Goal: Task Accomplishment & Management: Use online tool/utility

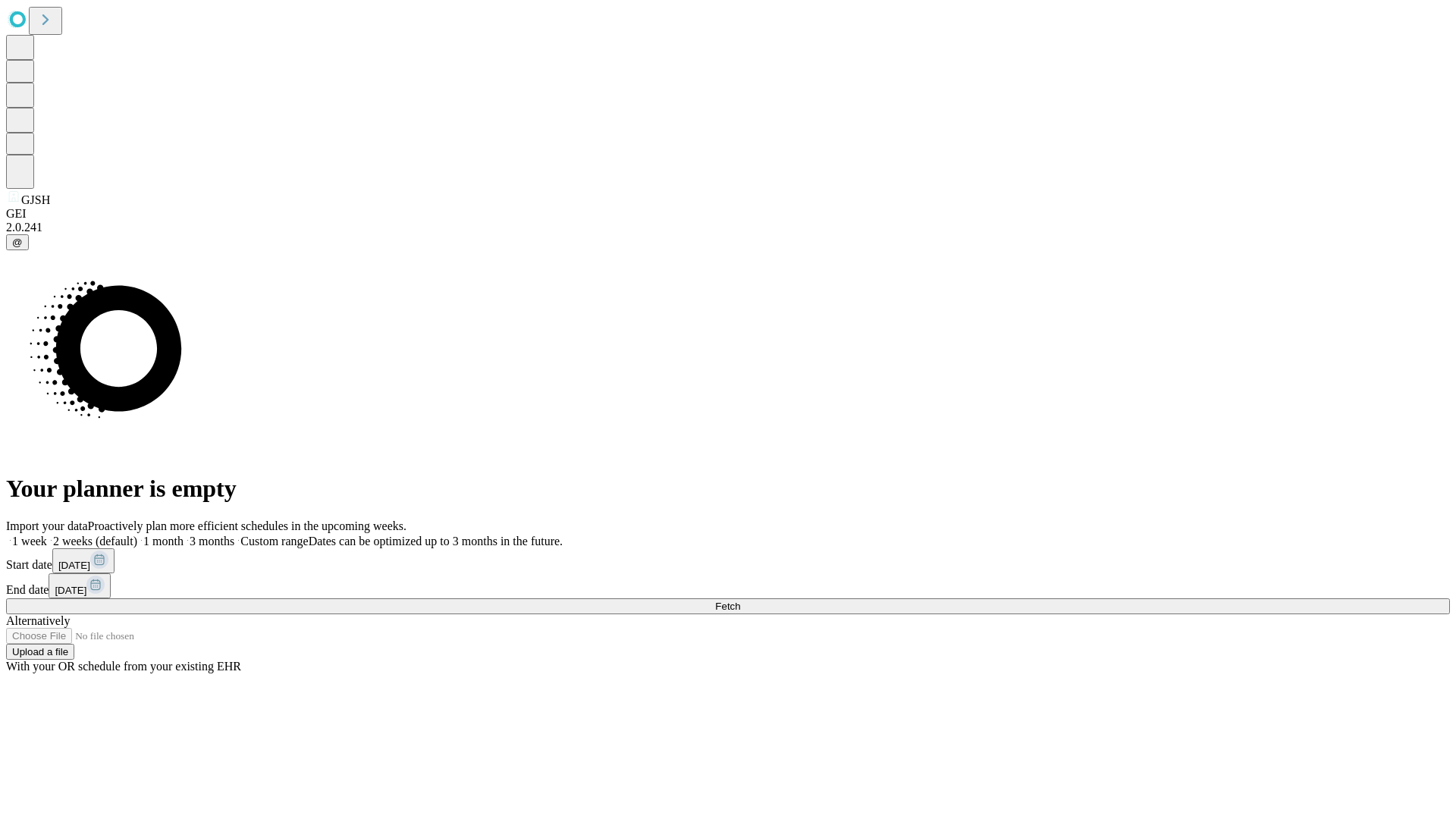
click at [740, 601] on span "Fetch" at bounding box center [727, 607] width 25 height 11
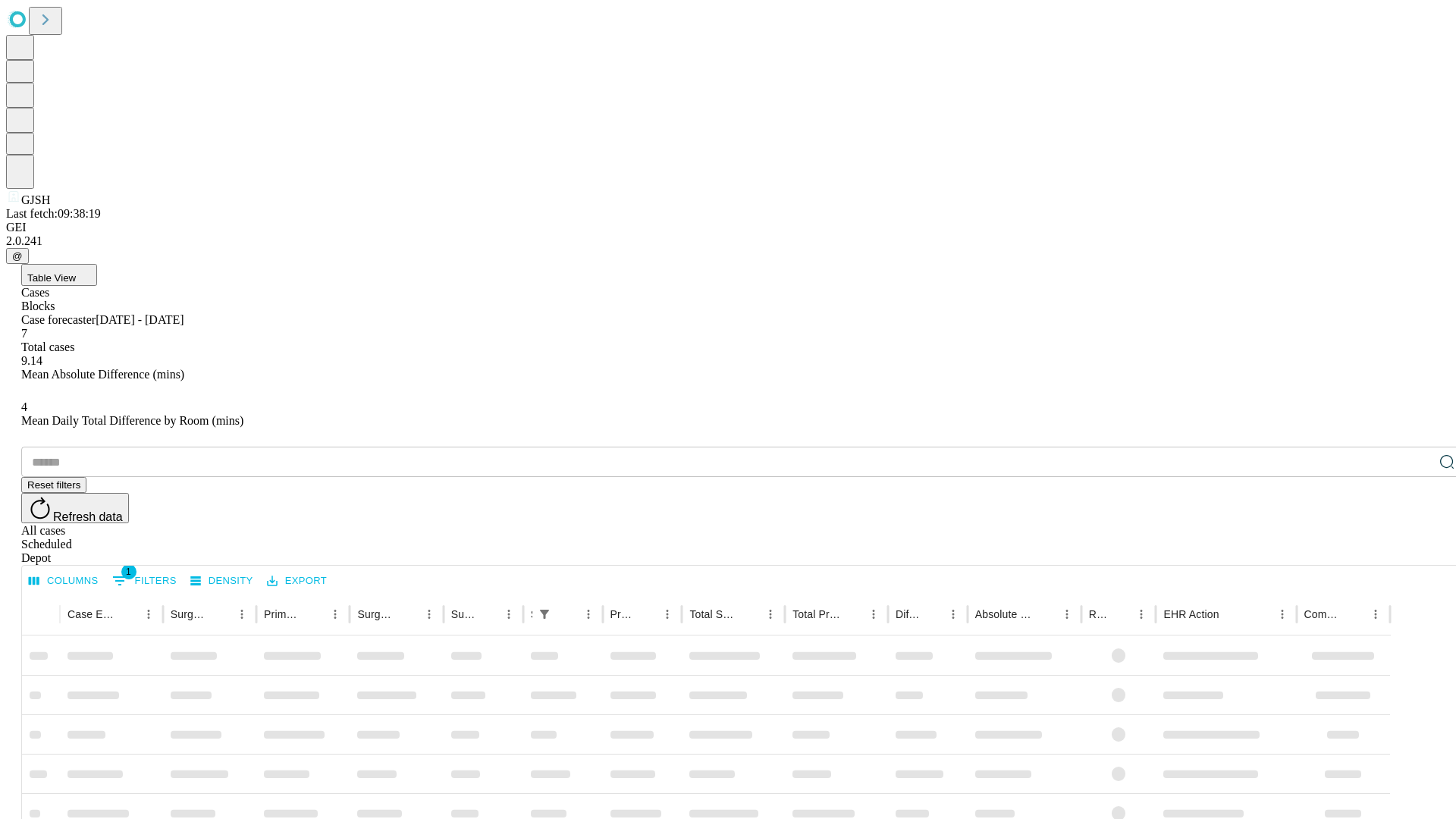
click at [1417, 551] on div "Depot" at bounding box center [743, 558] width 1444 height 14
